Goal: Find specific page/section: Find specific page/section

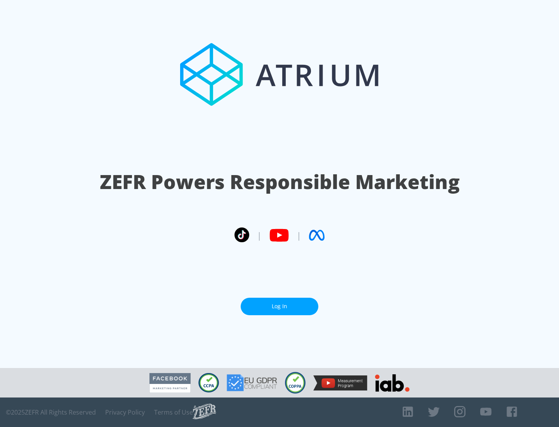
click at [280, 306] on link "Log In" at bounding box center [280, 306] width 78 height 17
